Goal: Information Seeking & Learning: Learn about a topic

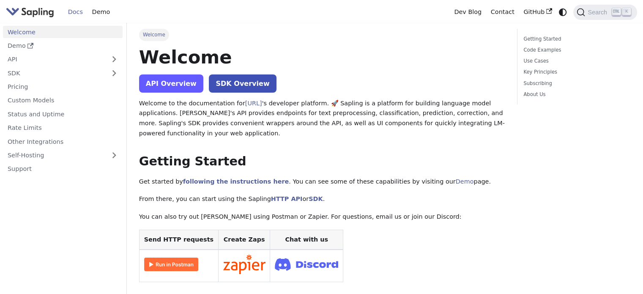
click at [164, 88] on link "API Overview" at bounding box center [171, 83] width 64 height 18
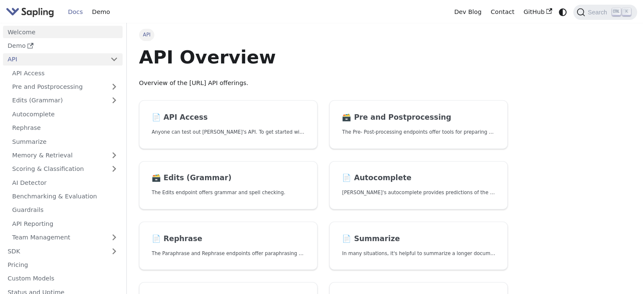
click at [19, 32] on link "Welcome" at bounding box center [63, 32] width 120 height 12
